Goal: Complete Application Form: Complete application form

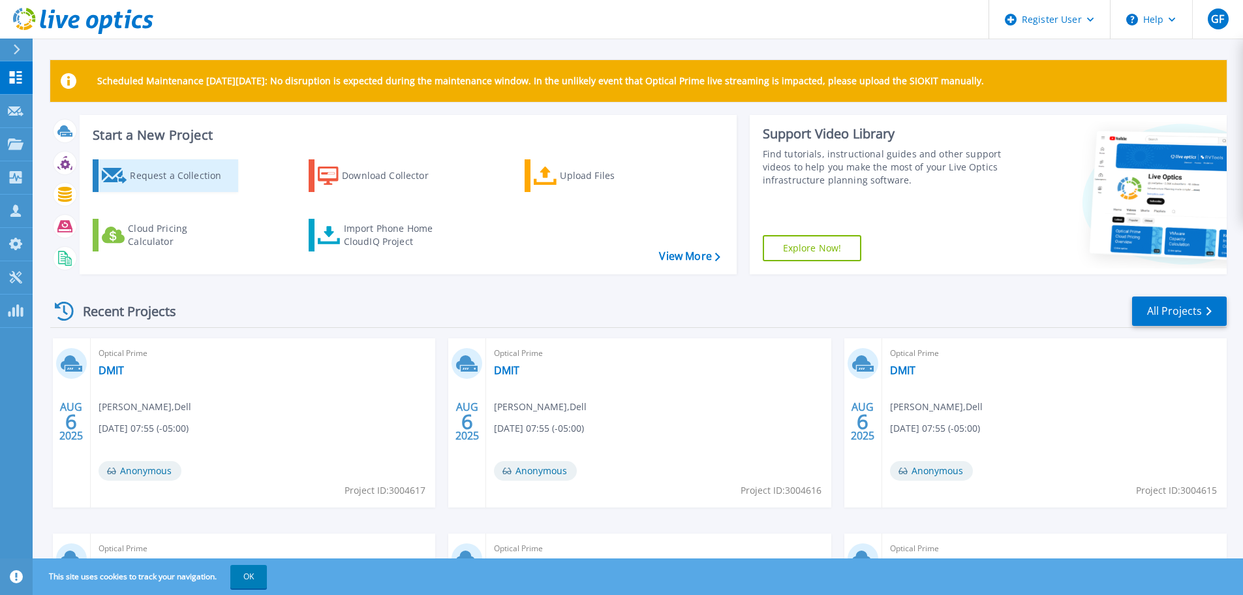
click at [110, 185] on link "Request a Collection" at bounding box center [166, 175] width 146 height 33
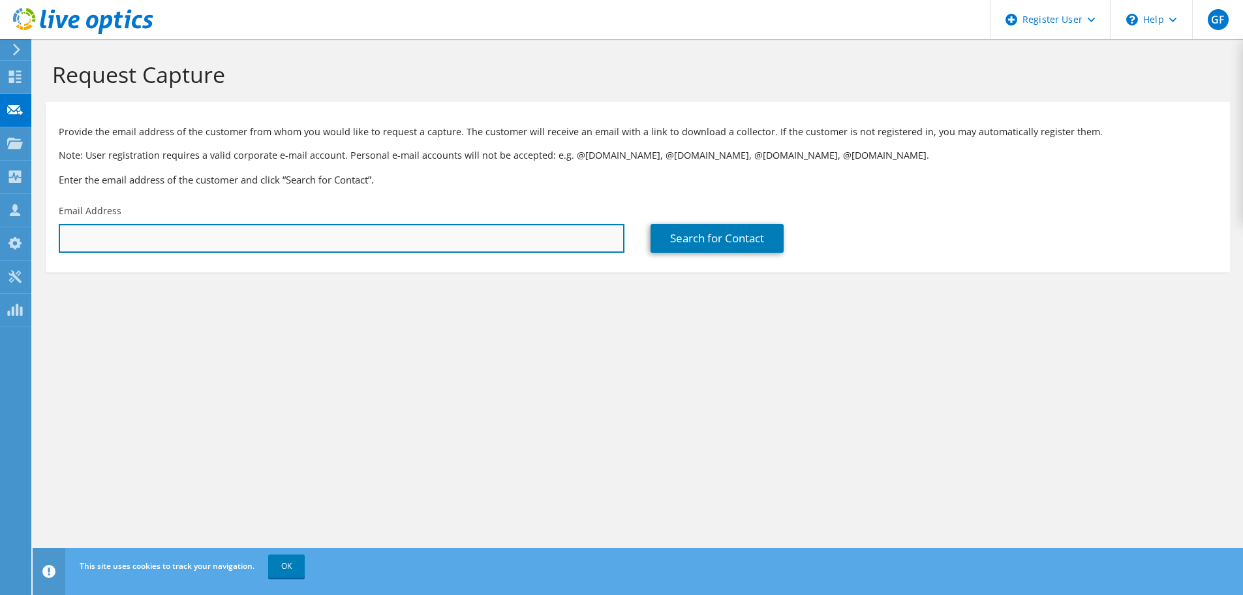
click at [127, 234] on input "text" at bounding box center [342, 238] width 566 height 29
paste input "jonathan.horne@informdx.com"
type input "jonathan.horne@informdx.com"
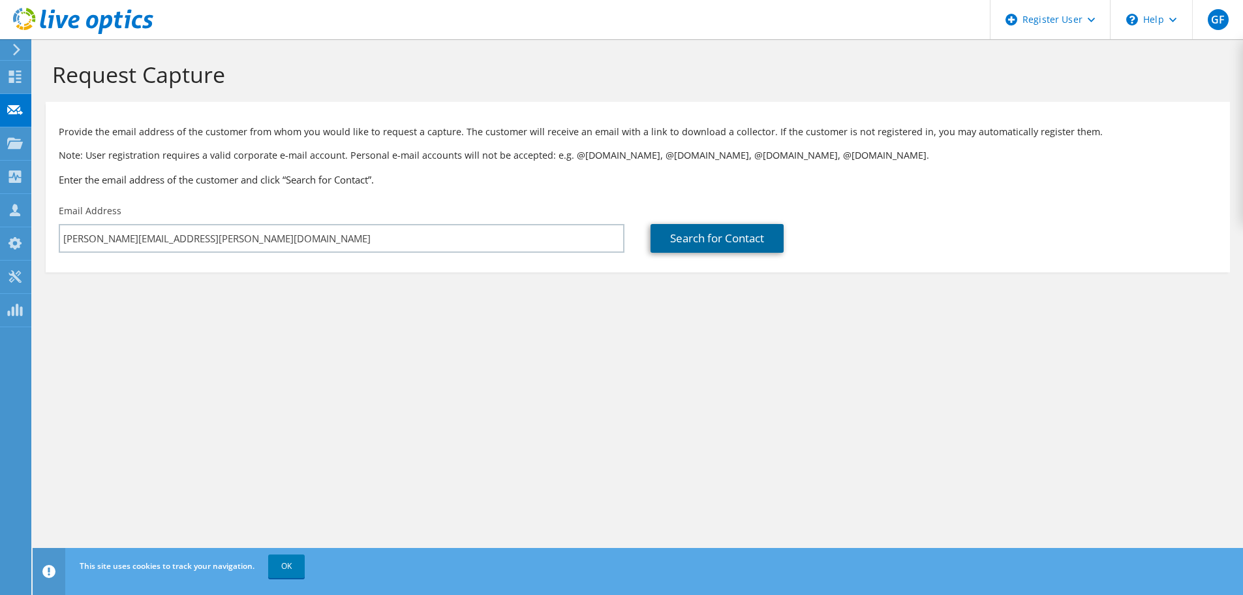
click at [736, 240] on link "Search for Contact" at bounding box center [717, 238] width 133 height 29
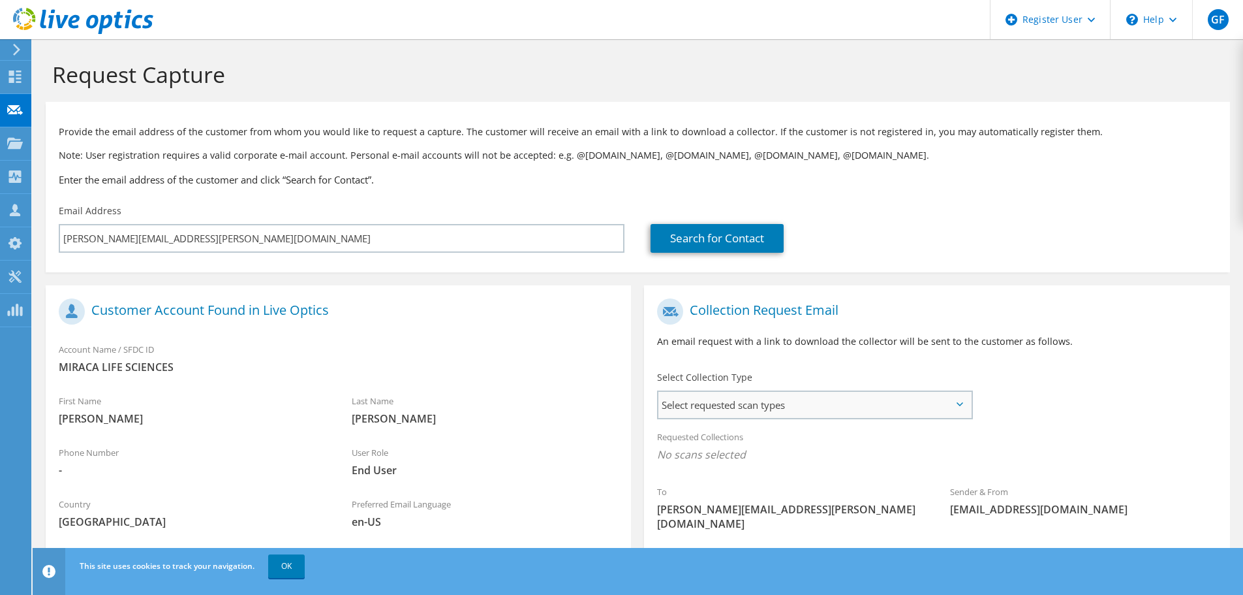
click at [772, 404] on span "Select requested scan types" at bounding box center [815, 405] width 313 height 26
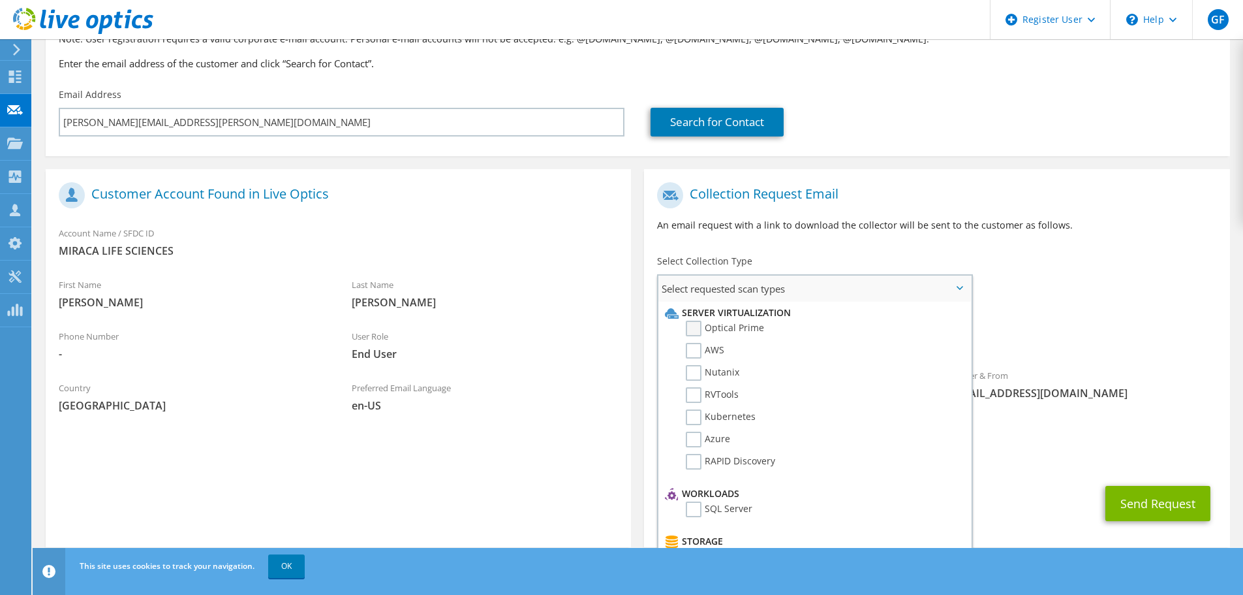
scroll to position [119, 0]
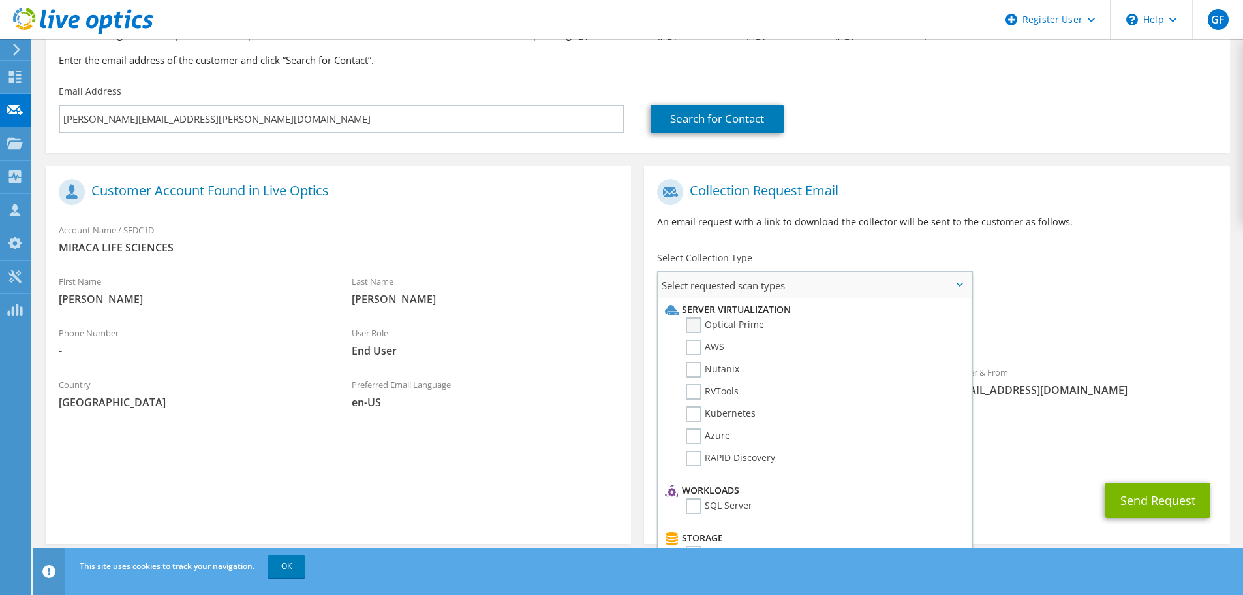
click at [738, 327] on label "Optical Prime" at bounding box center [725, 325] width 78 height 16
click at [0, 0] on input "Optical Prime" at bounding box center [0, 0] width 0 height 0
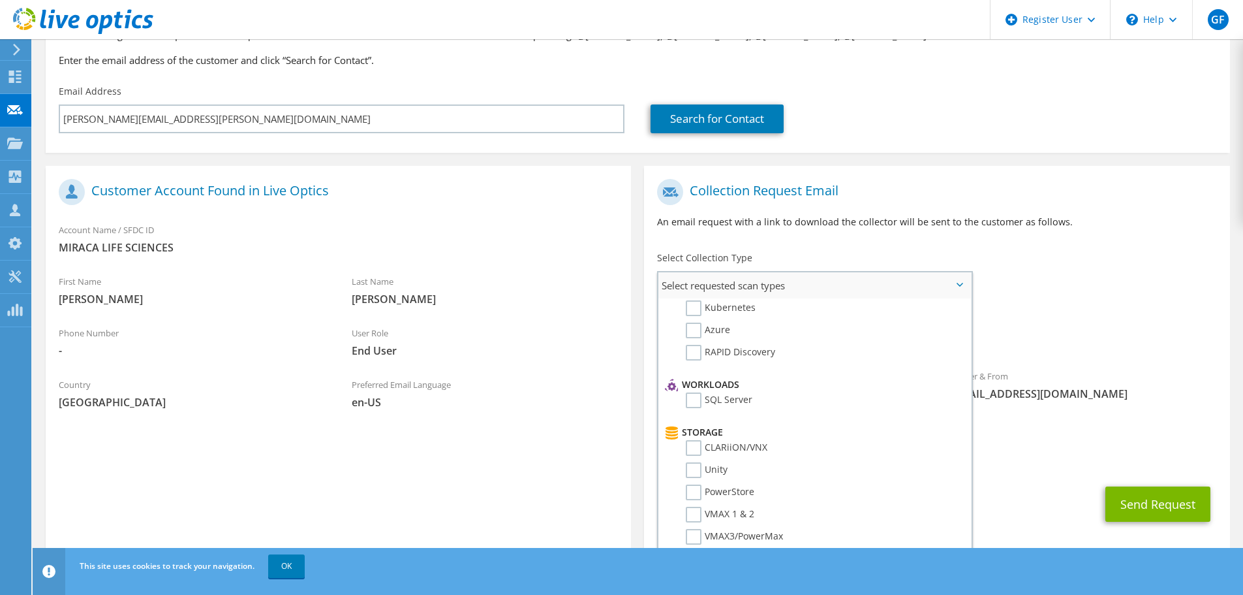
scroll to position [0, 0]
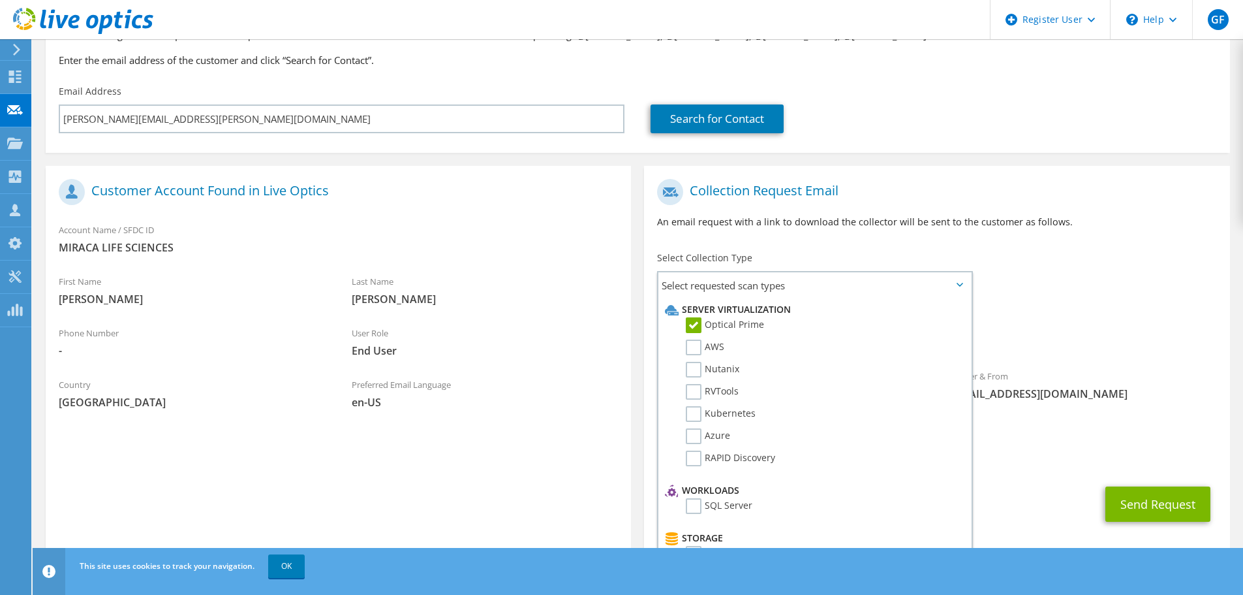
click at [1142, 428] on div "CC & Reply To Grace.Fisher@Dell.com" at bounding box center [936, 450] width 585 height 45
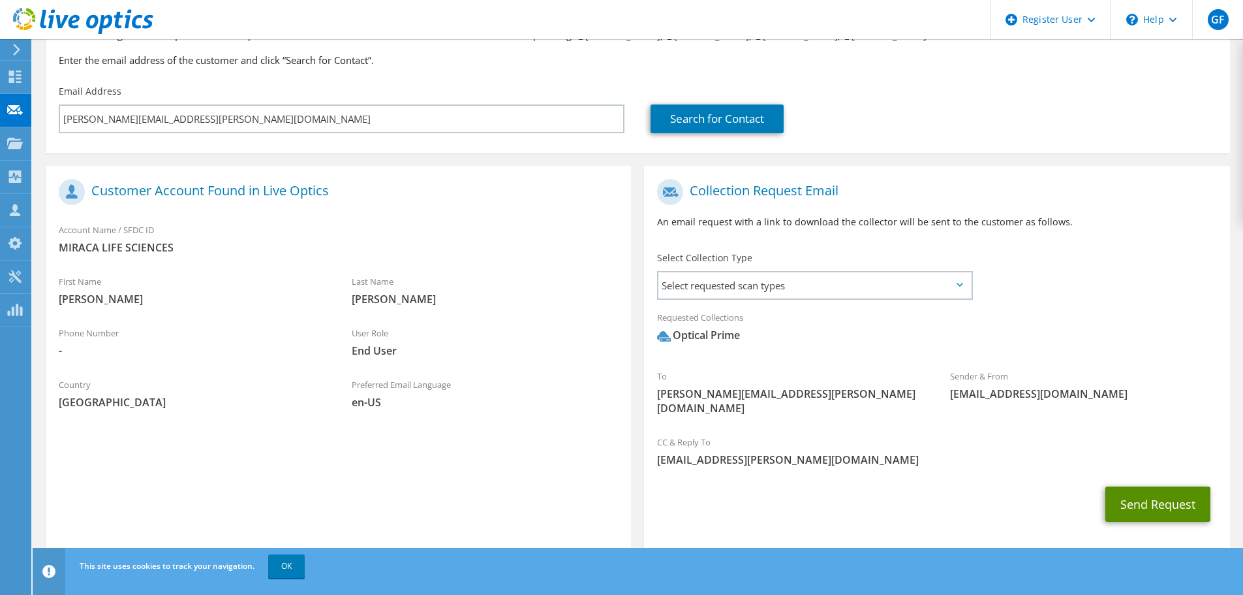
click at [1153, 492] on button "Send Request" at bounding box center [1158, 503] width 105 height 35
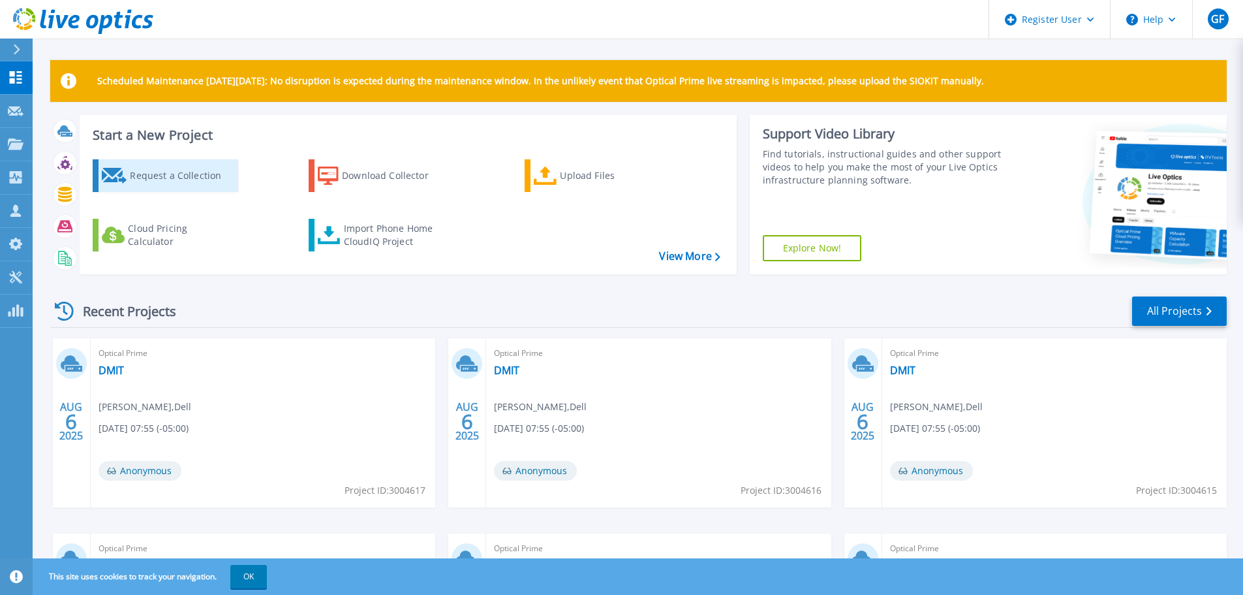
click at [139, 174] on div "Request a Collection" at bounding box center [182, 176] width 104 height 26
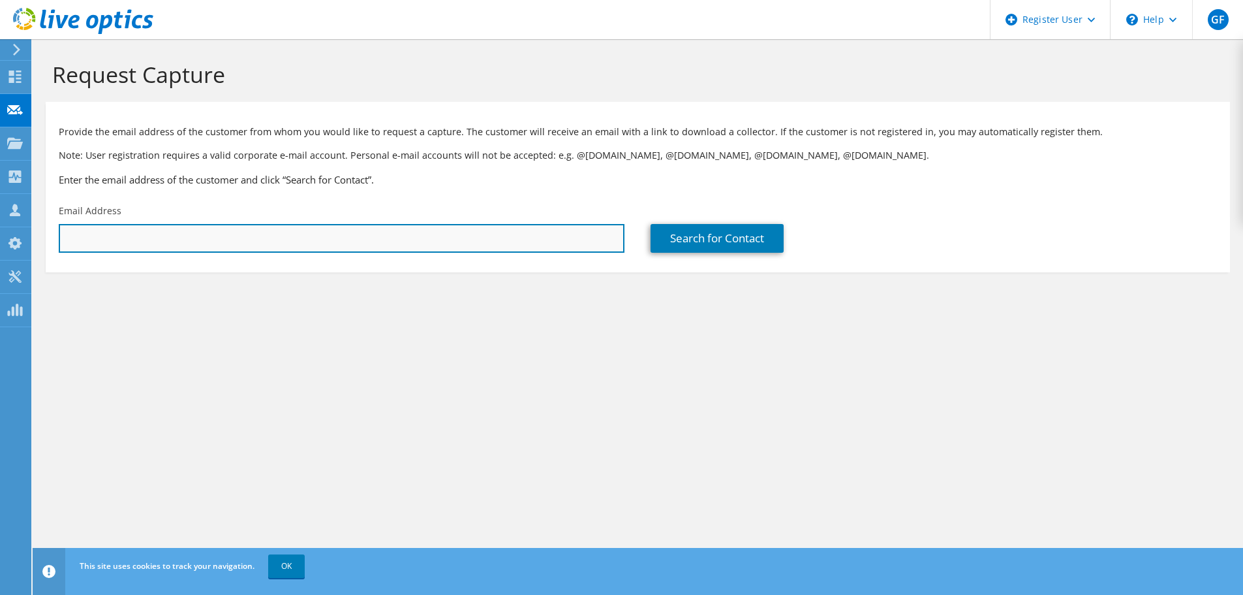
drag, startPoint x: 219, startPoint y: 253, endPoint x: 217, endPoint y: 245, distance: 7.3
click at [219, 251] on input "text" at bounding box center [342, 238] width 566 height 29
type input "jonathan.horne@informdx.com"
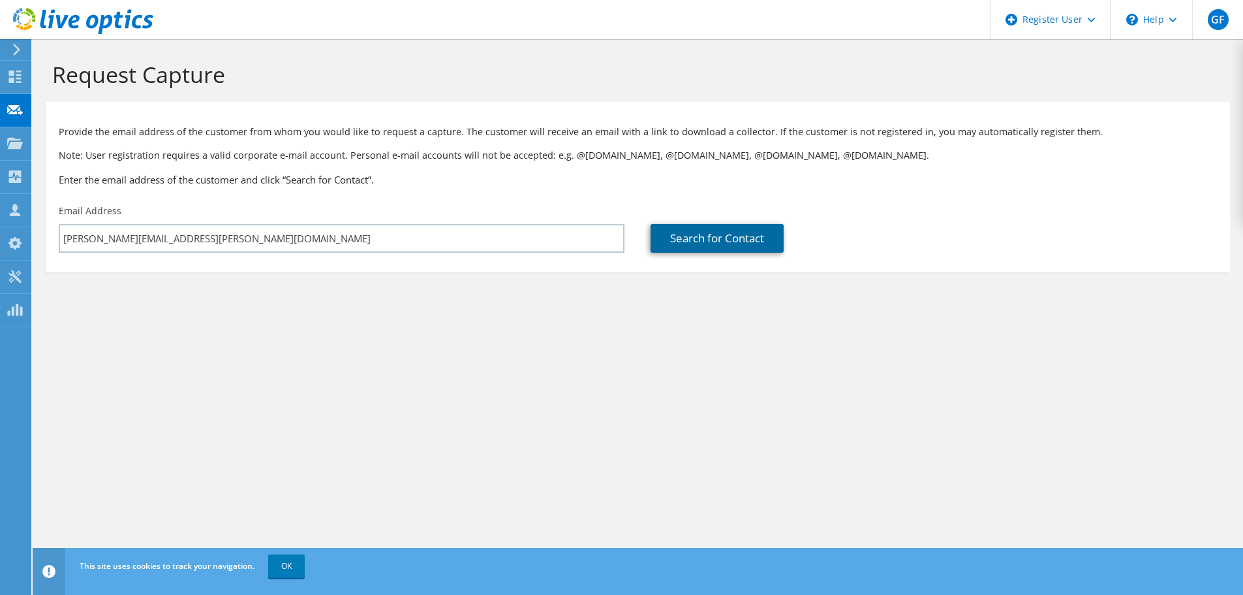
click at [704, 236] on link "Search for Contact" at bounding box center [717, 238] width 133 height 29
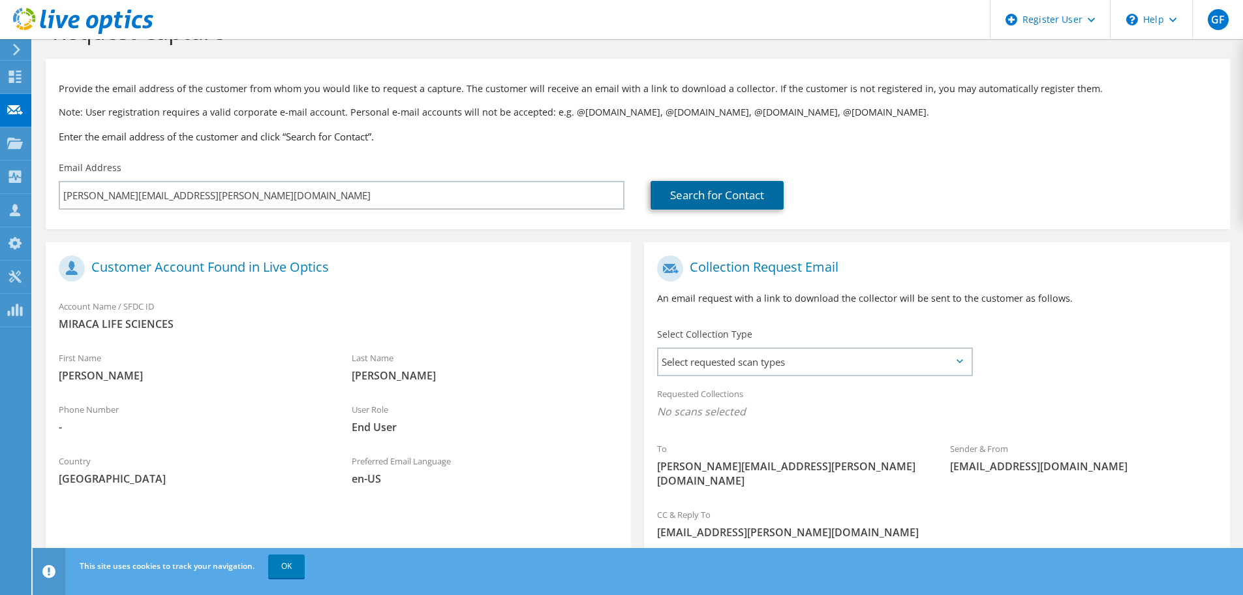
scroll to position [65, 0]
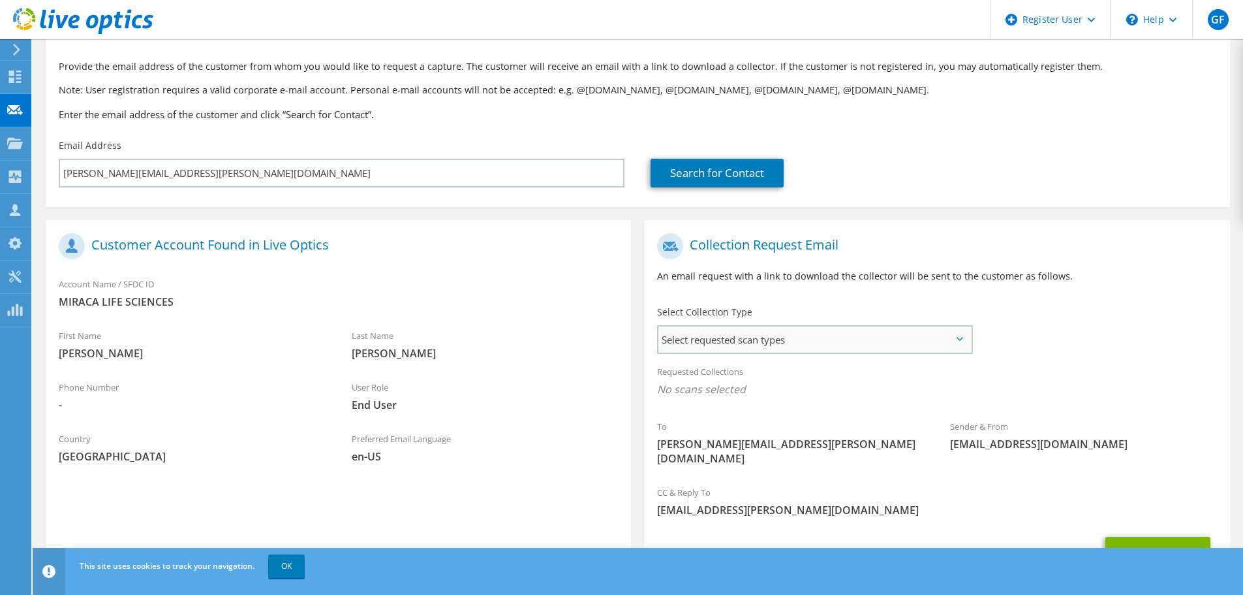
click at [818, 344] on span "Select requested scan types" at bounding box center [815, 339] width 313 height 26
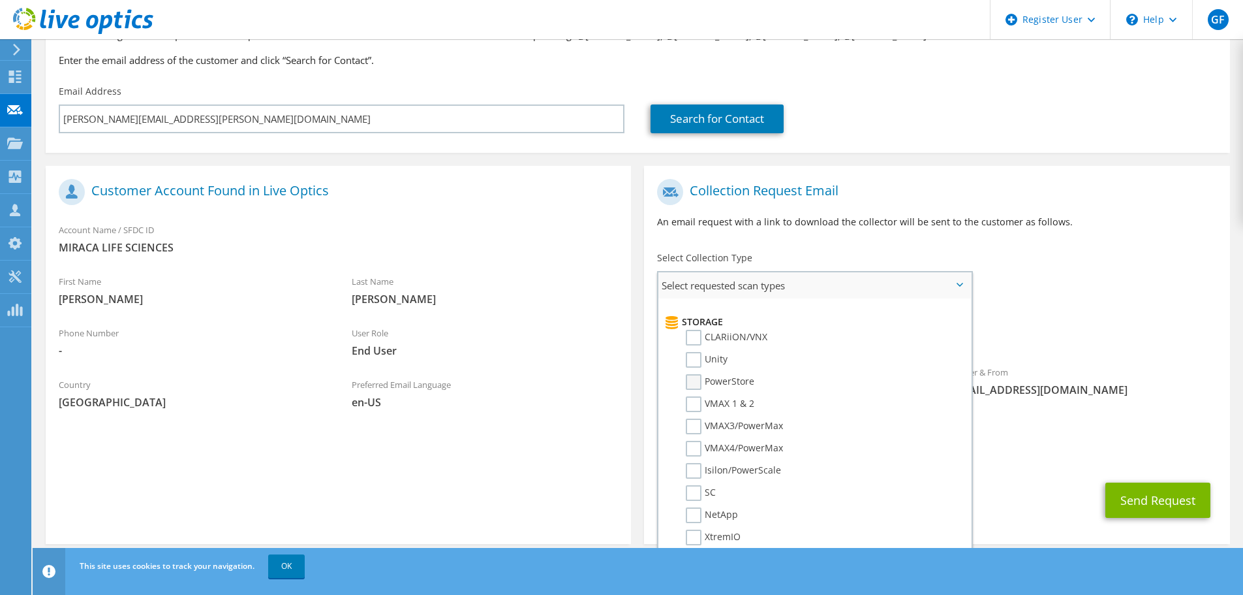
scroll to position [196, 0]
click at [719, 405] on label "PowerStore" at bounding box center [720, 402] width 69 height 16
click at [0, 0] on input "PowerStore" at bounding box center [0, 0] width 0 height 0
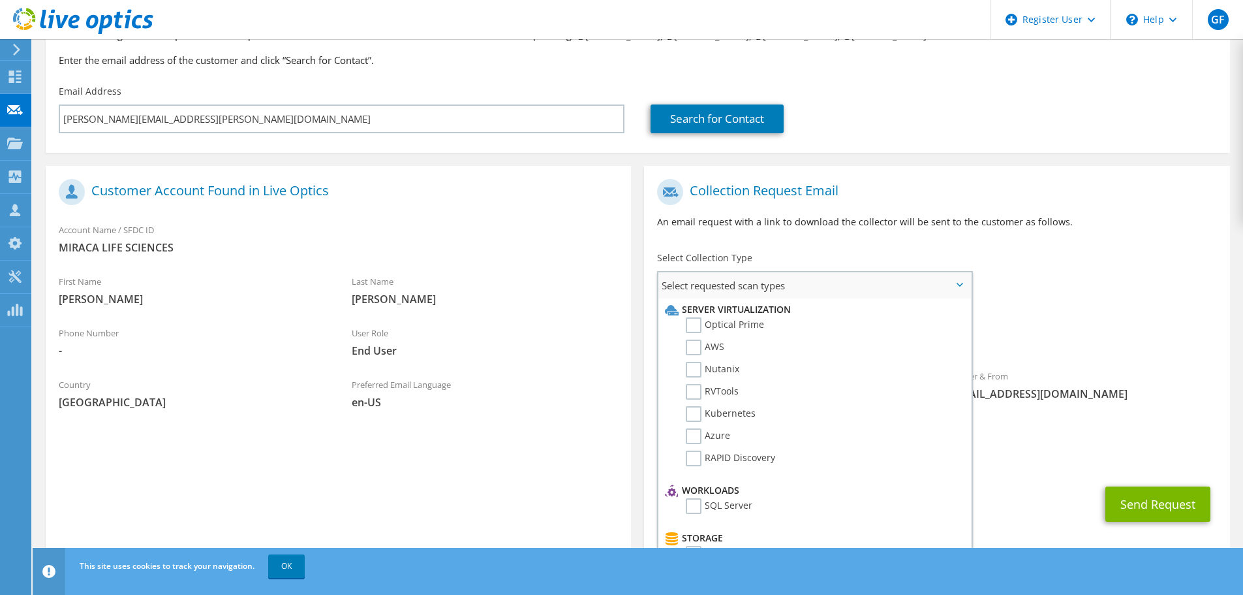
scroll to position [54, 0]
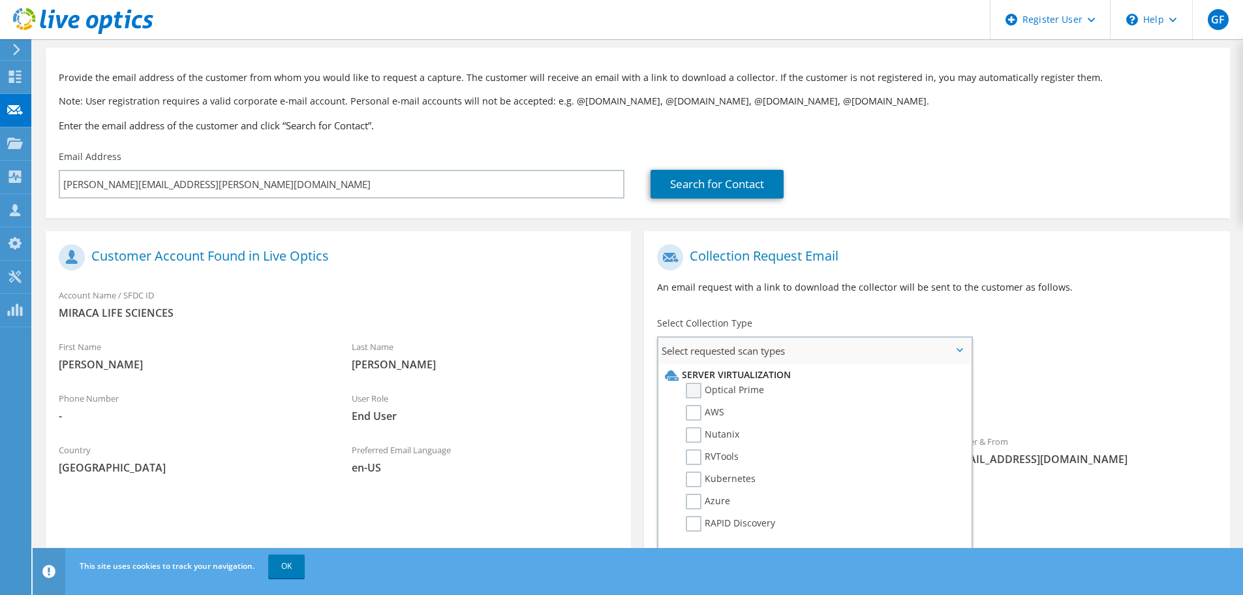
click at [696, 392] on label "Optical Prime" at bounding box center [725, 390] width 78 height 16
click at [0, 0] on input "Optical Prime" at bounding box center [0, 0] width 0 height 0
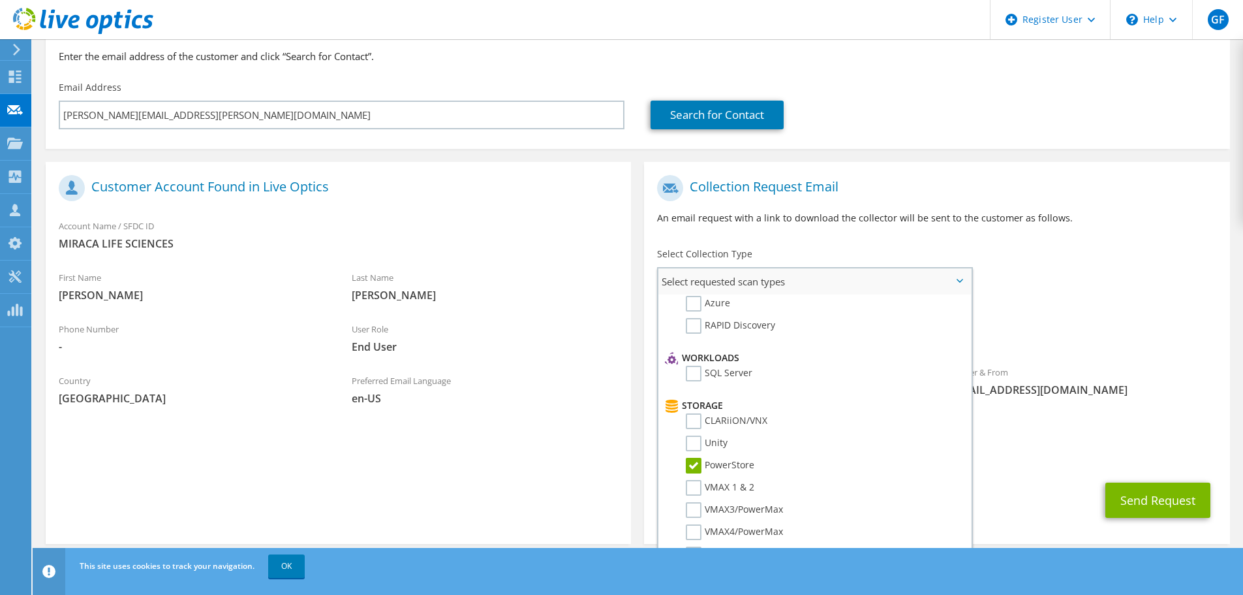
scroll to position [131, 0]
click at [1132, 486] on button "Send Request" at bounding box center [1158, 499] width 105 height 35
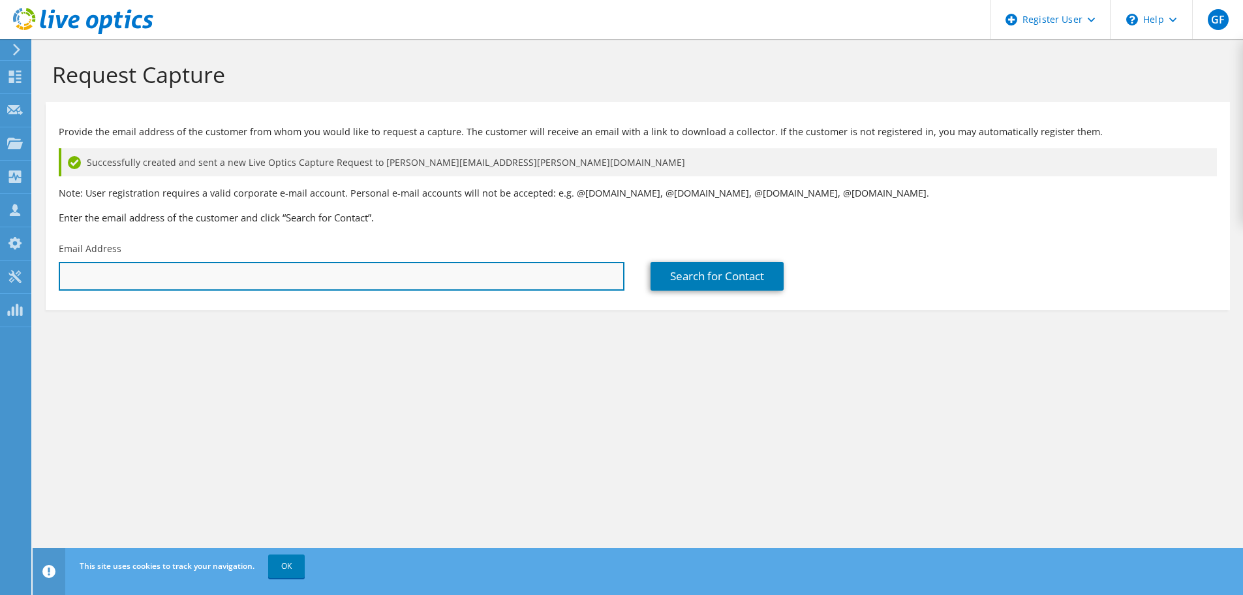
drag, startPoint x: 335, startPoint y: 275, endPoint x: 330, endPoint y: 285, distance: 10.2
click at [335, 275] on input "text" at bounding box center [342, 276] width 566 height 29
type input "jonathan.horne@informdx.com"
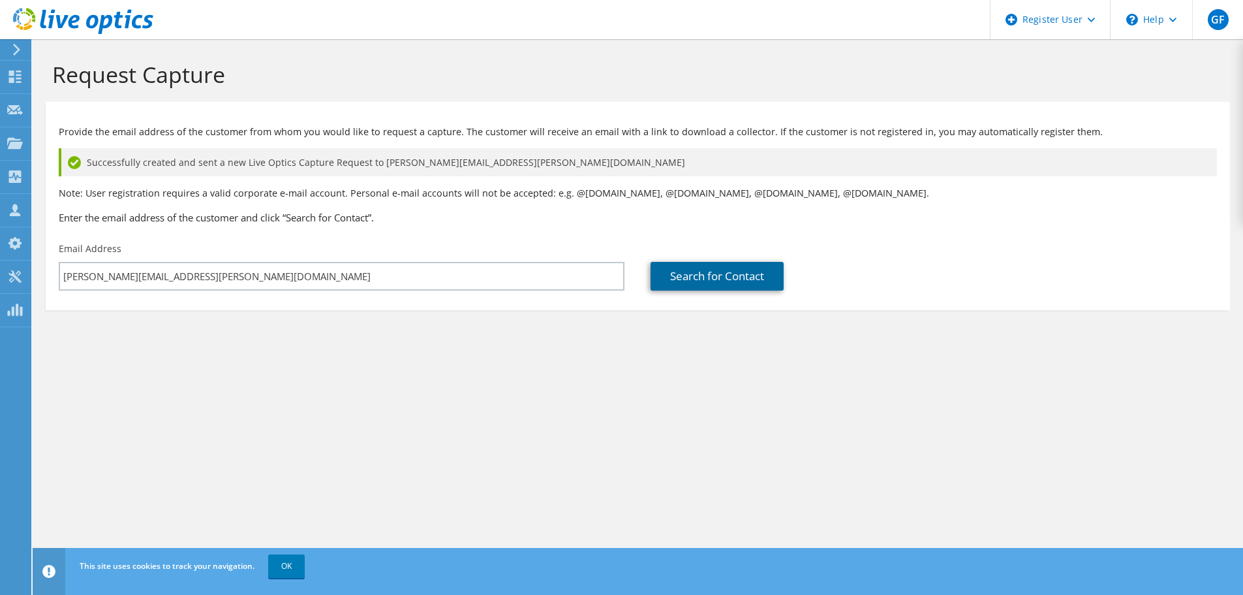
click at [681, 267] on link "Search for Contact" at bounding box center [717, 276] width 133 height 29
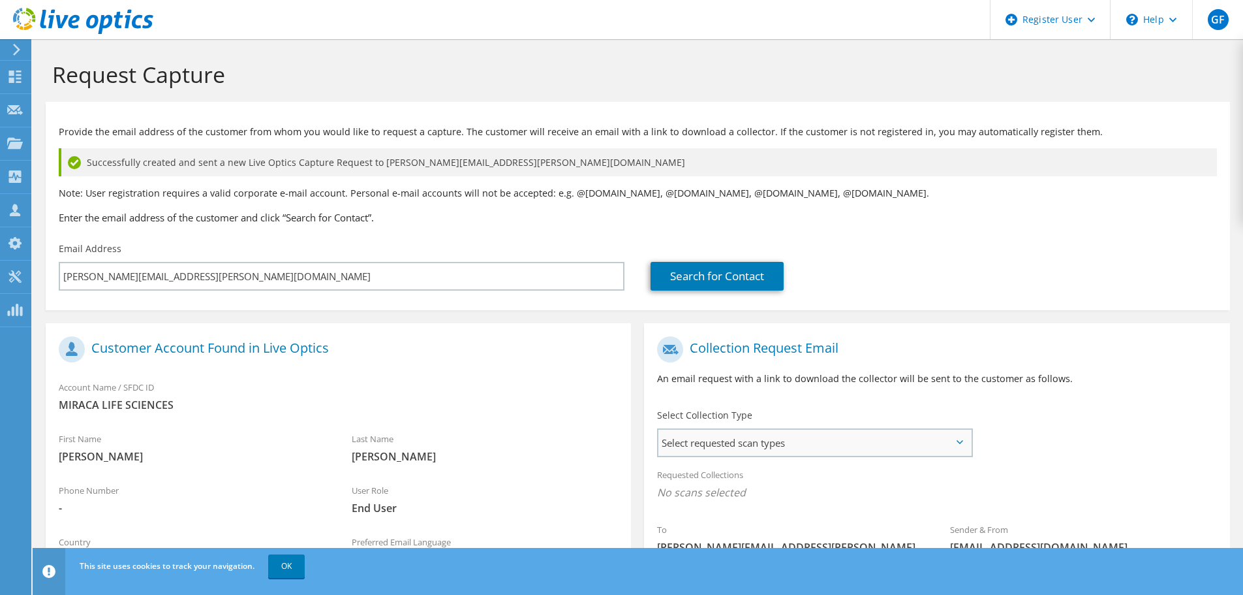
click at [698, 446] on span "Select requested scan types" at bounding box center [815, 442] width 313 height 26
click at [740, 482] on label "Optical Prime" at bounding box center [725, 483] width 78 height 16
click at [0, 0] on input "Optical Prime" at bounding box center [0, 0] width 0 height 0
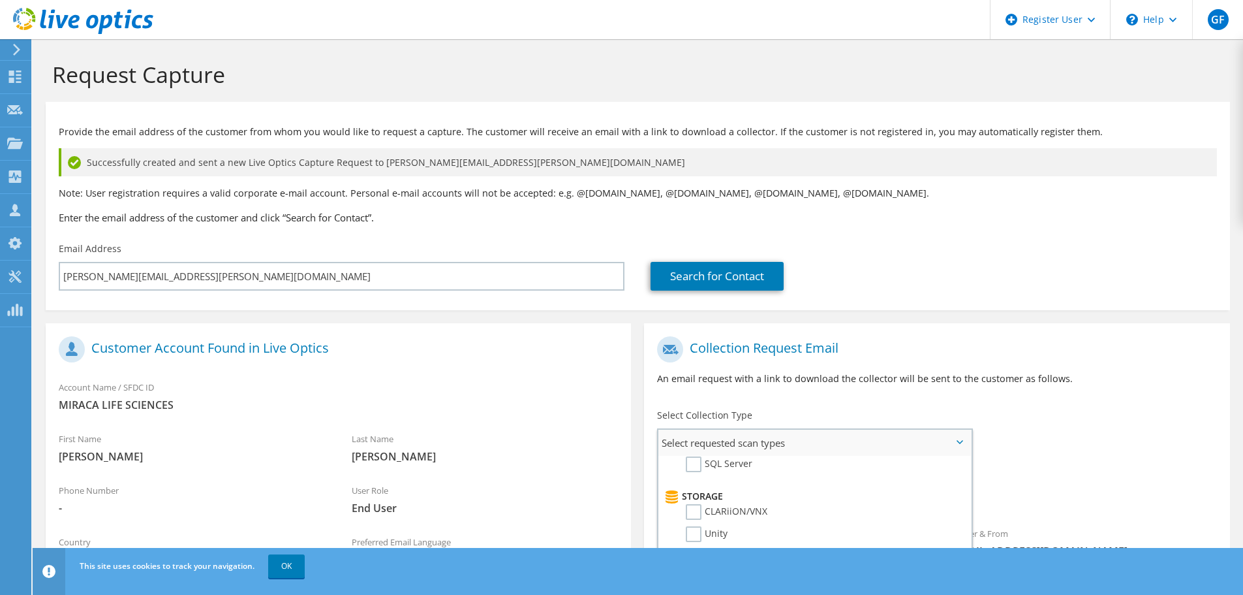
scroll to position [261, 0]
click at [713, 498] on label "PowerStore" at bounding box center [720, 494] width 69 height 16
click at [0, 0] on input "PowerStore" at bounding box center [0, 0] width 0 height 0
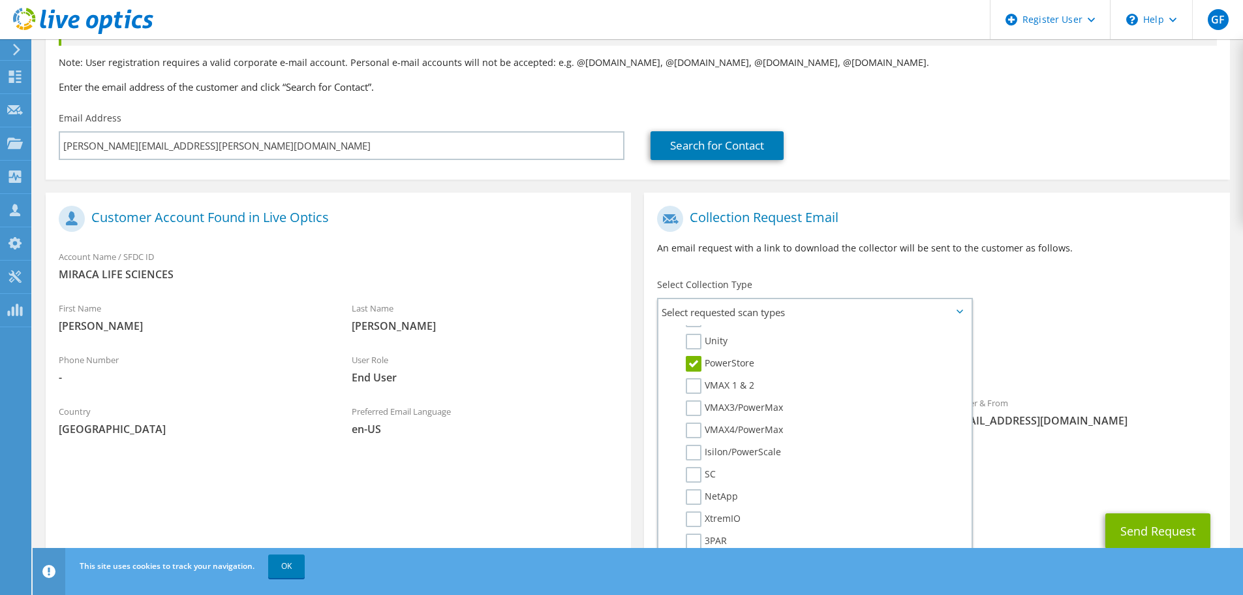
scroll to position [161, 0]
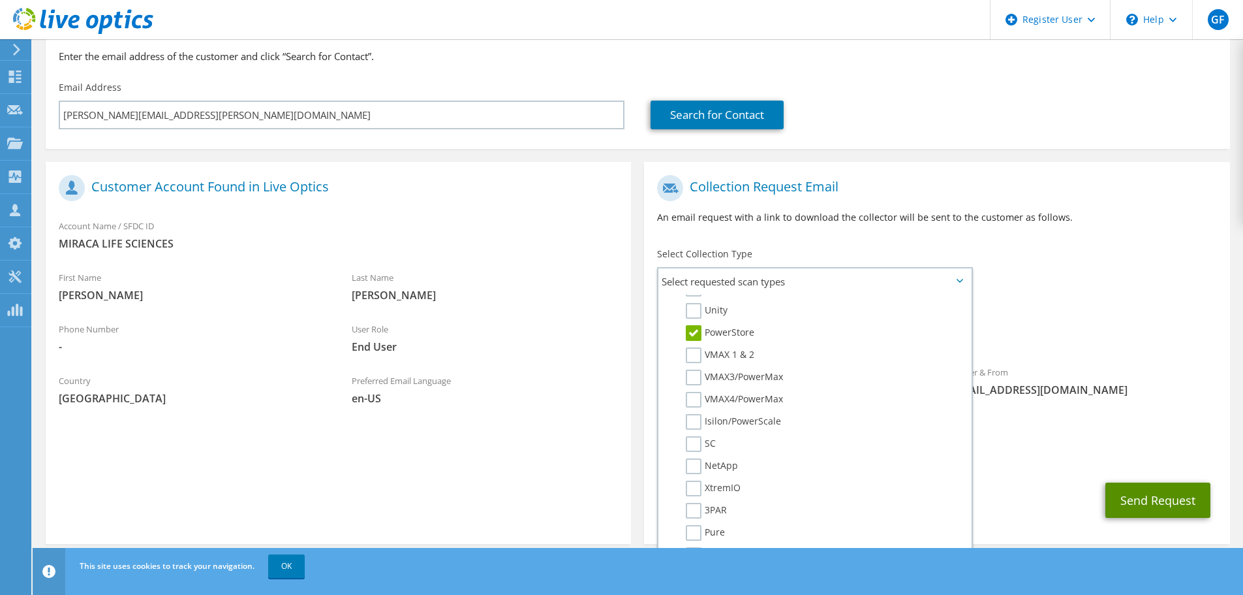
click at [1151, 486] on button "Send Request" at bounding box center [1158, 499] width 105 height 35
